Goal: Connect with others: Connect with others

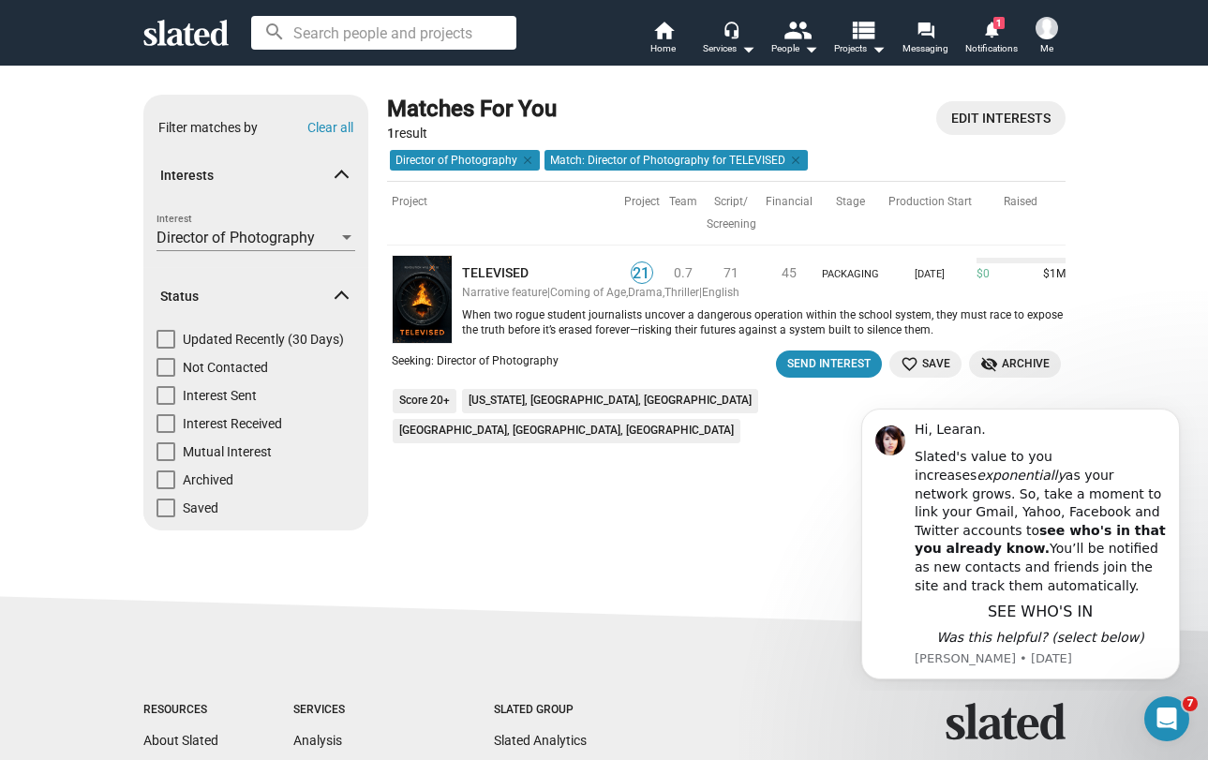
click at [793, 508] on div "Matches For You 1 result Edit Interests Director of Photography clear Match: Di…" at bounding box center [726, 320] width 679 height 451
click at [1152, 325] on div "Show filters Filter matches by Clear all Interests Director of Photography Inte…" at bounding box center [604, 328] width 1208 height 526
click at [1175, 413] on icon "Dismiss notification" at bounding box center [1175, 414] width 10 height 10
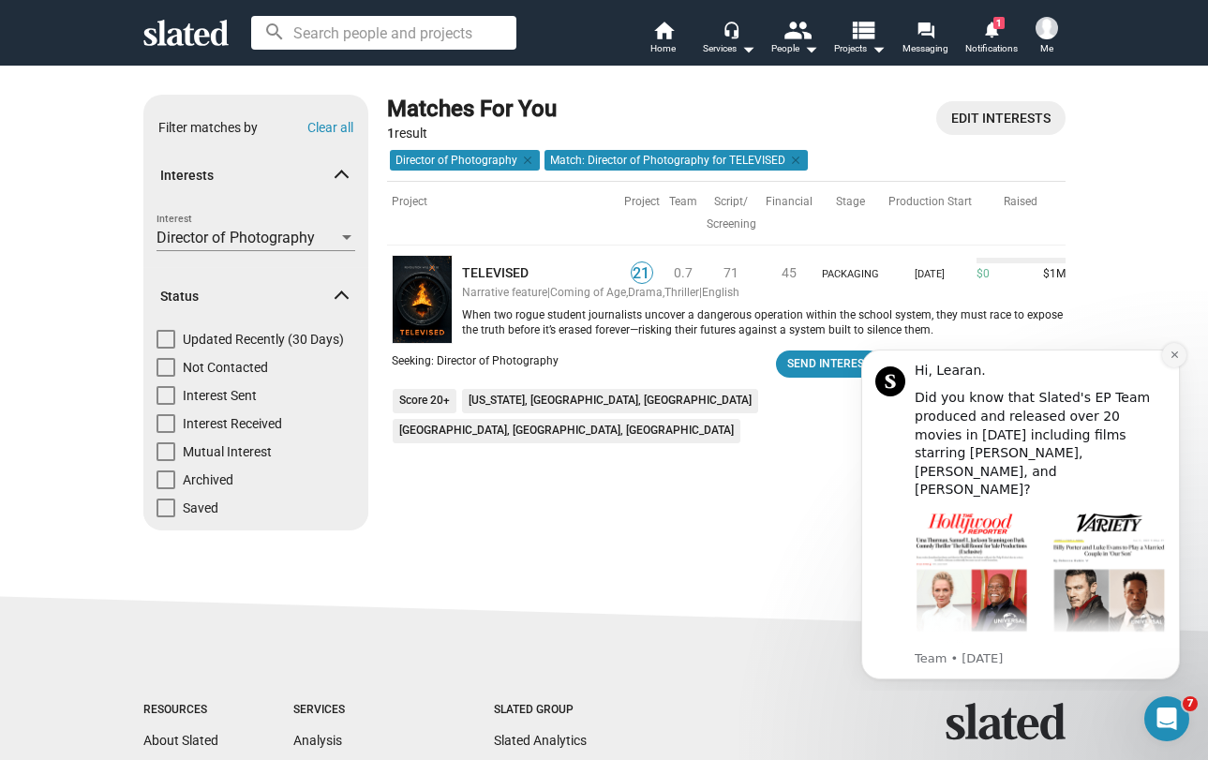
click at [1176, 352] on icon "Dismiss notification" at bounding box center [1174, 355] width 7 height 7
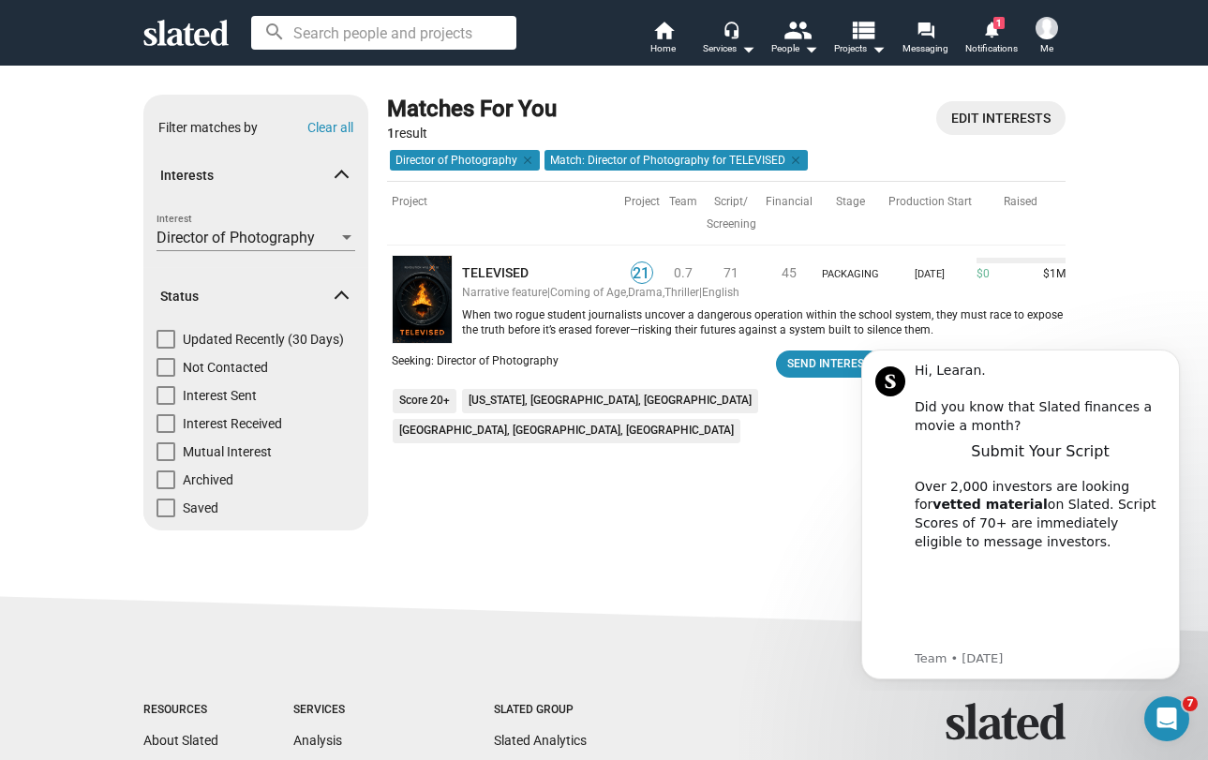
click at [1176, 352] on icon "Dismiss notification" at bounding box center [1175, 355] width 6 height 6
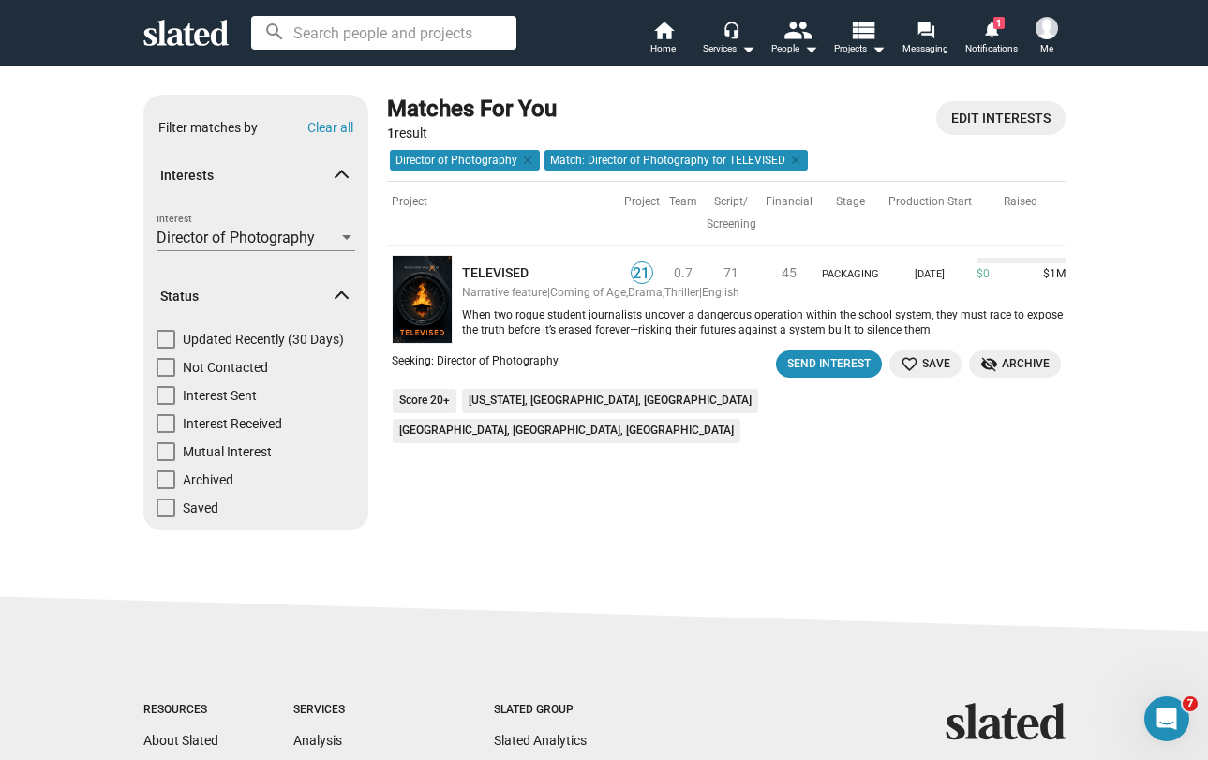
click at [864, 477] on div "Matches For You 1 result Edit Interests Director of Photography clear Match: Di…" at bounding box center [726, 320] width 679 height 451
click at [845, 360] on div "Send Interest" at bounding box center [828, 364] width 83 height 20
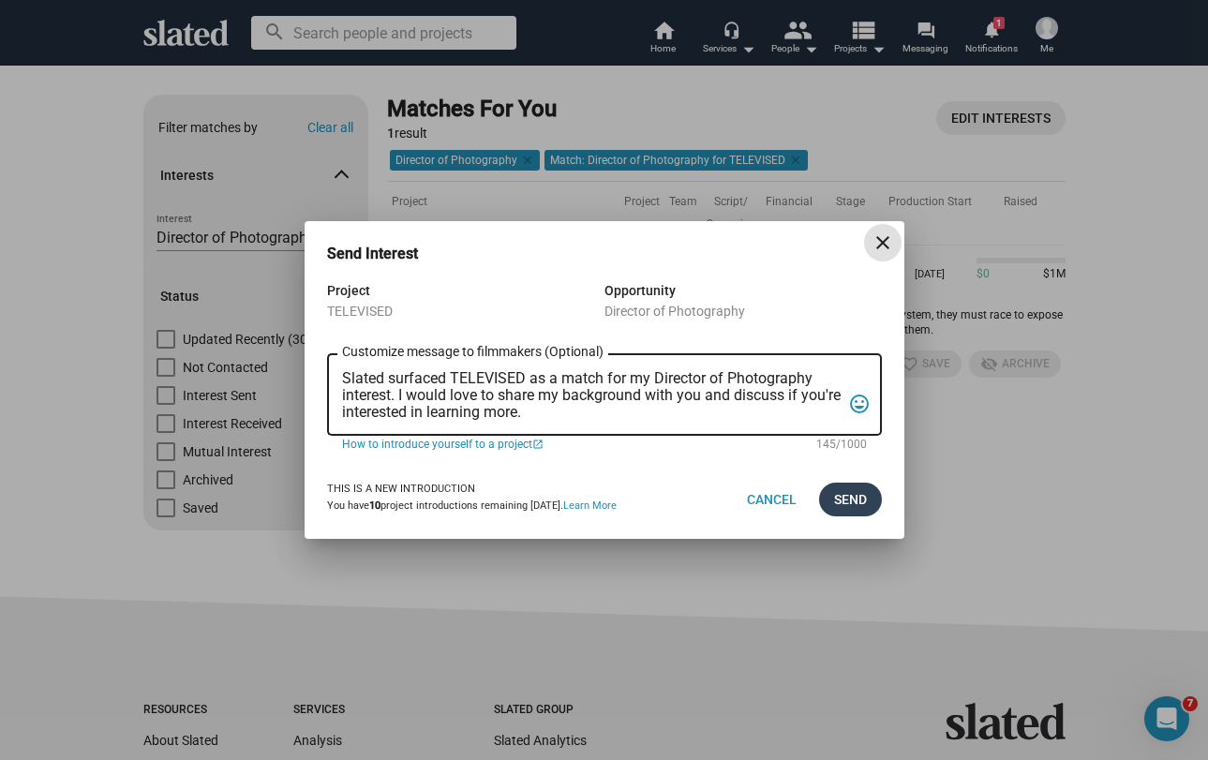
click at [846, 499] on span "Send" at bounding box center [850, 500] width 33 height 34
